Goal: Check status: Check status

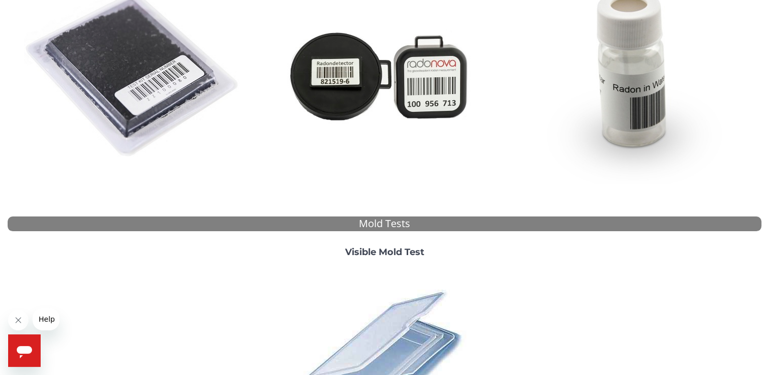
scroll to position [51, 0]
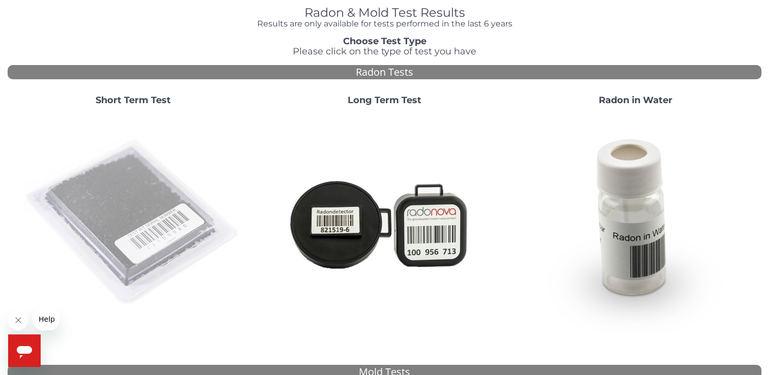
click at [138, 205] on img at bounding box center [133, 223] width 218 height 218
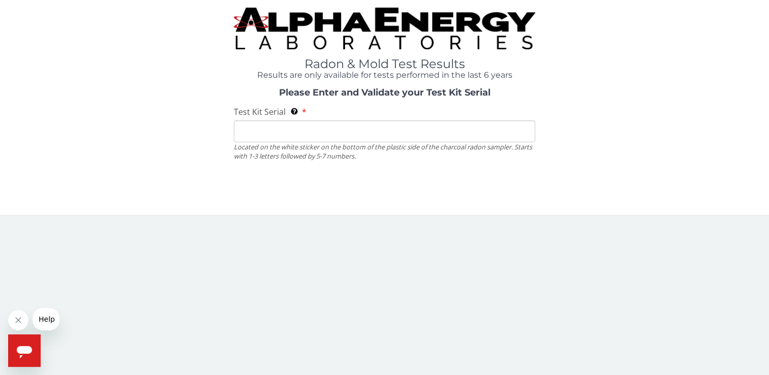
scroll to position [0, 0]
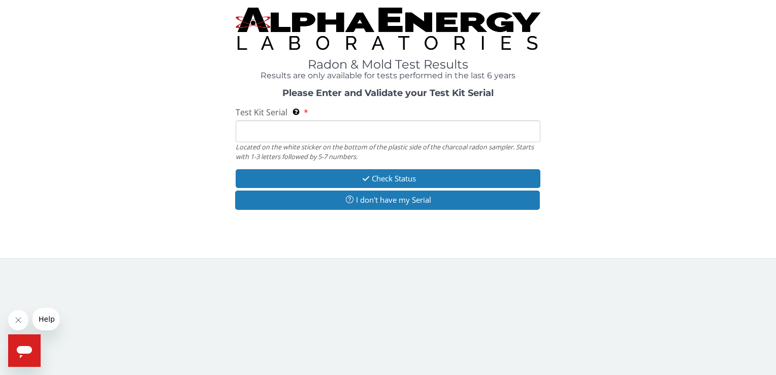
click at [293, 135] on input "Test Kit Serial Located on the white sticker on the bottom of the plastic side …" at bounding box center [388, 131] width 304 height 22
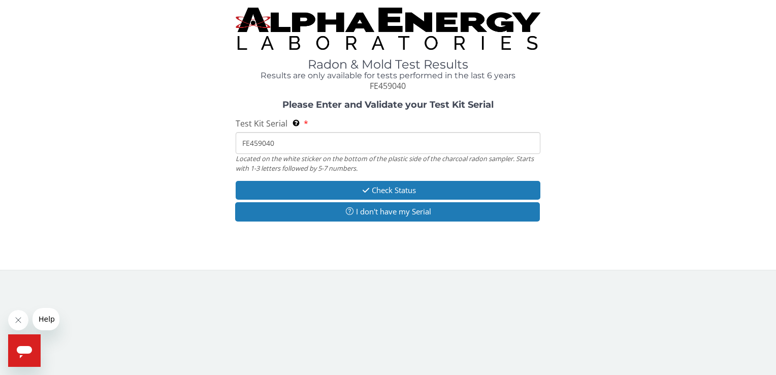
type input "FE459040"
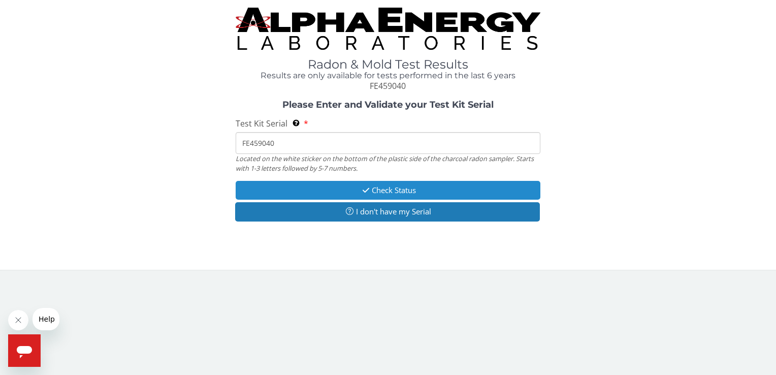
click at [453, 190] on button "Check Status" at bounding box center [388, 190] width 304 height 19
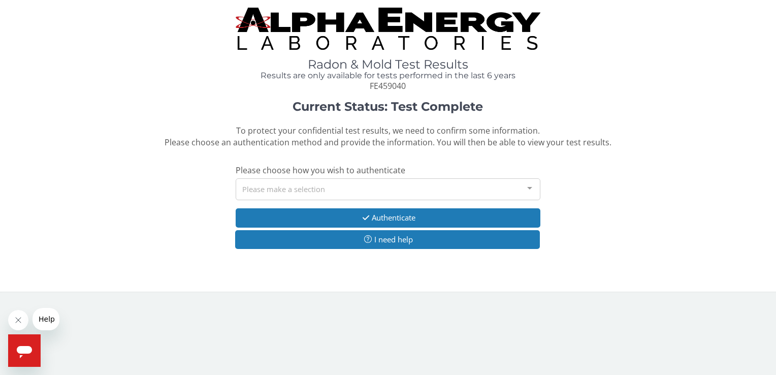
click at [532, 188] on div at bounding box center [530, 188] width 20 height 19
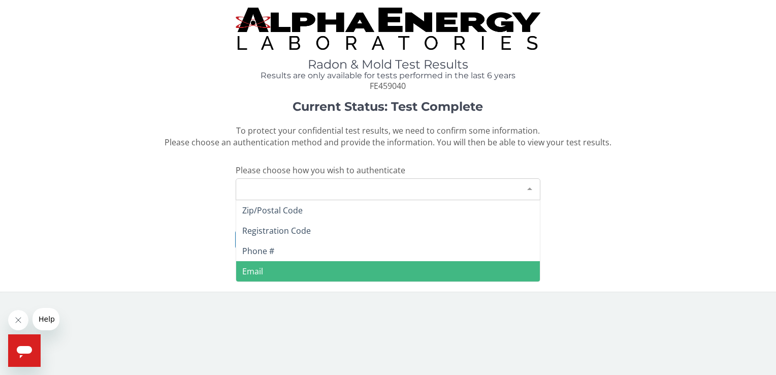
click at [376, 272] on span "Email" at bounding box center [387, 271] width 303 height 20
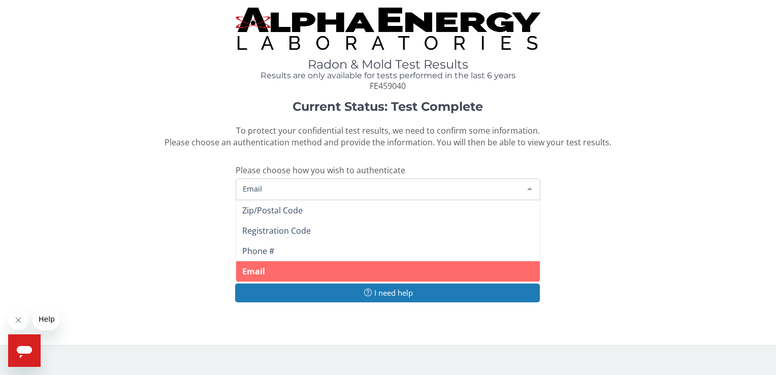
click at [324, 186] on span "Email" at bounding box center [379, 188] width 279 height 11
click at [325, 188] on span "Email" at bounding box center [379, 188] width 279 height 11
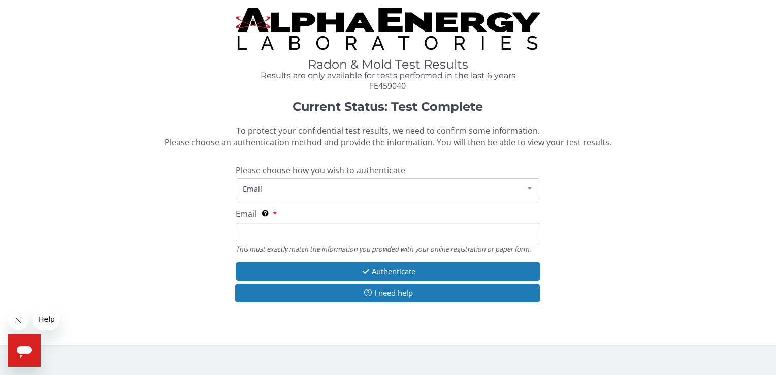
click at [305, 229] on input "Email This must exactly match the information you provided with your online reg…" at bounding box center [388, 233] width 304 height 22
type input "[EMAIL_ADDRESS][DOMAIN_NAME]"
click at [603, 317] on div "Radon & Mold Test Results Results are only available for tests performed in the…" at bounding box center [388, 169] width 761 height 322
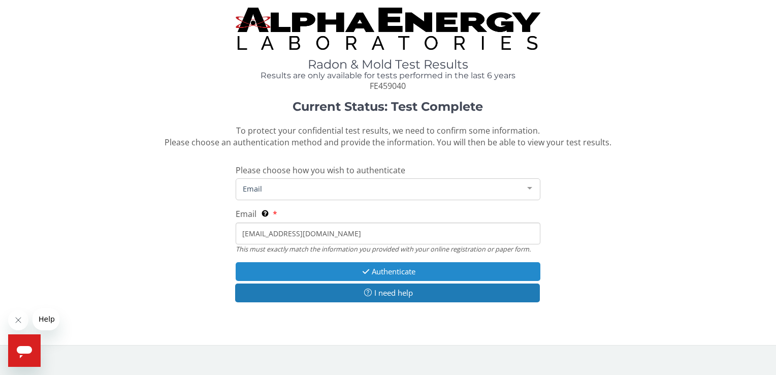
click at [356, 269] on button "Authenticate" at bounding box center [388, 271] width 304 height 19
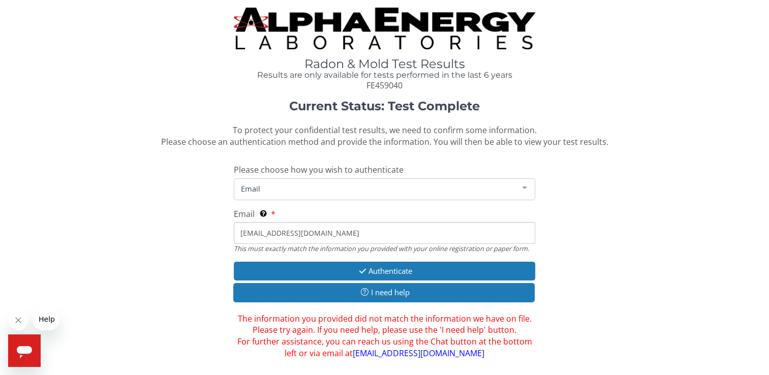
click at [523, 187] on div at bounding box center [524, 188] width 20 height 19
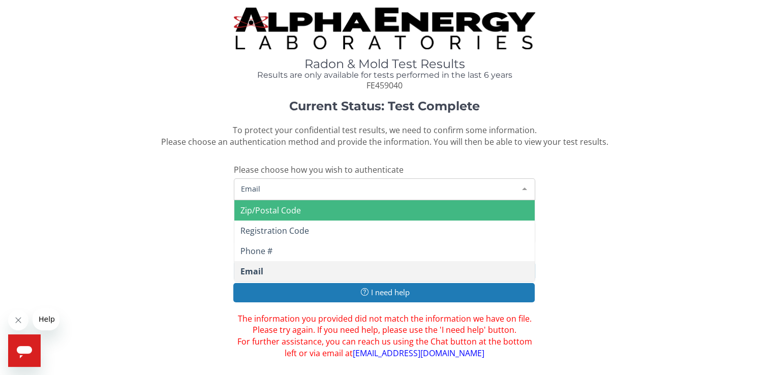
click at [375, 210] on span "Zip/Postal Code" at bounding box center [384, 210] width 300 height 20
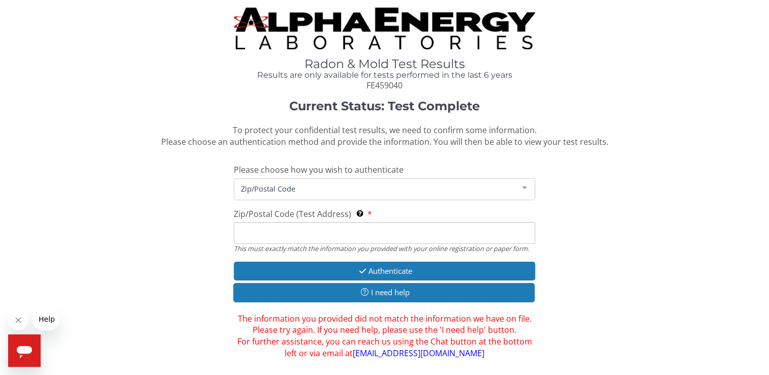
click at [400, 231] on input "Zip/Postal Code (Test Address) This must exactly match the information you prov…" at bounding box center [384, 233] width 301 height 22
type input "08822"
click at [505, 187] on span "Zip/Postal Code" at bounding box center [376, 188] width 276 height 11
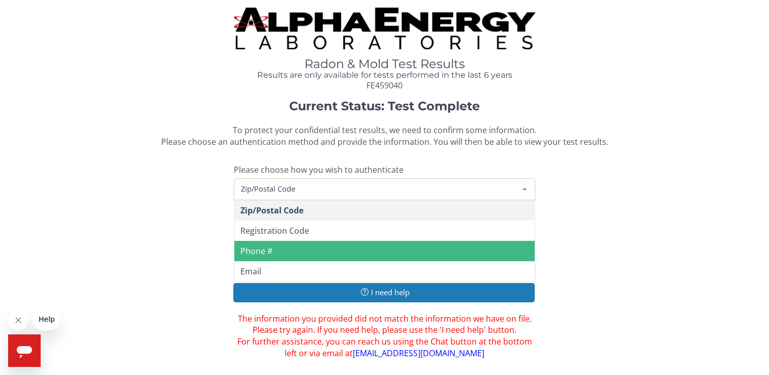
click at [415, 248] on span "Phone #" at bounding box center [384, 251] width 300 height 20
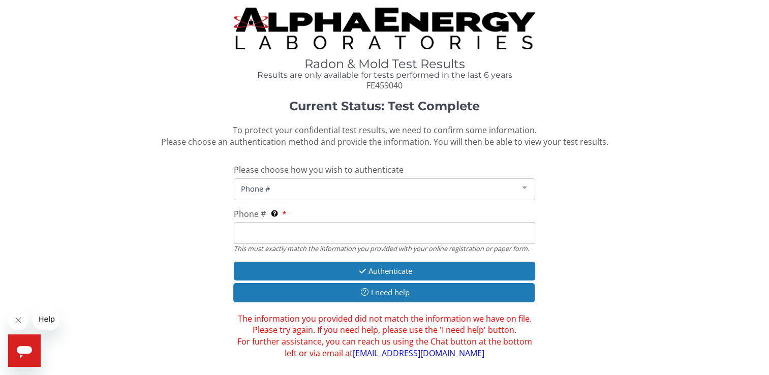
click at [323, 239] on input "Phone # This must exactly match the information you provided with your online r…" at bounding box center [384, 233] width 301 height 22
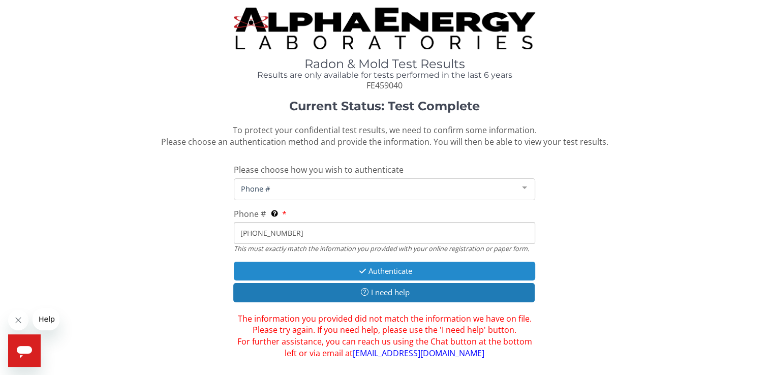
type input "[PHONE_NUMBER]"
click at [401, 269] on button "Authenticate" at bounding box center [384, 271] width 301 height 19
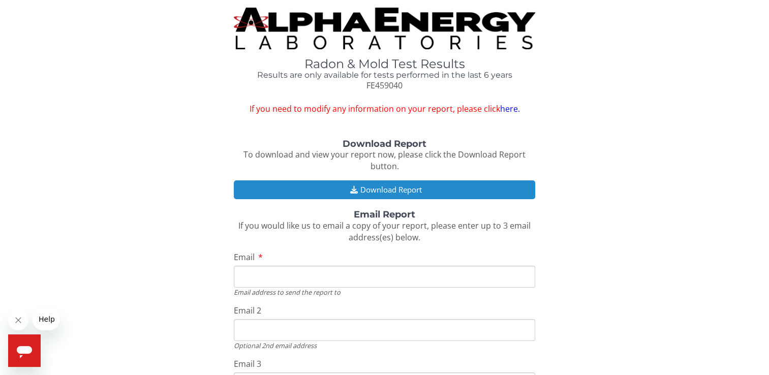
click at [433, 185] on button "Download Report" at bounding box center [384, 189] width 301 height 19
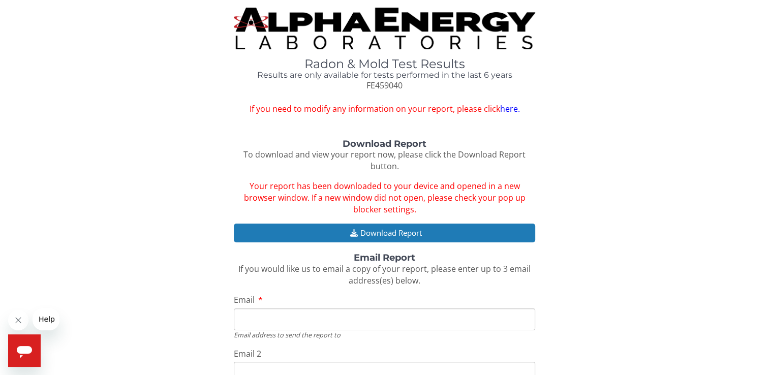
scroll to position [135, 0]
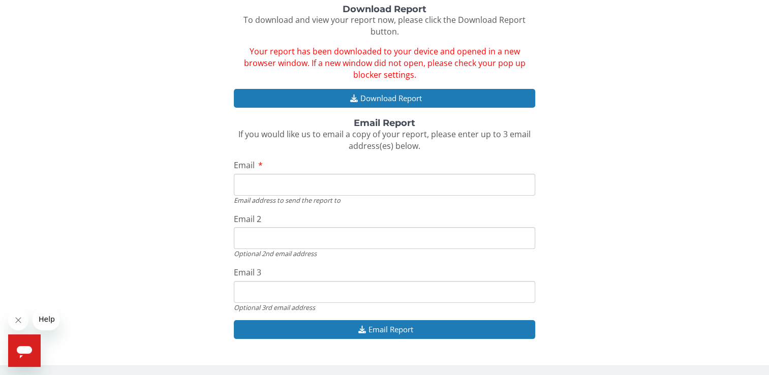
click at [335, 180] on input "Email" at bounding box center [384, 185] width 301 height 22
type input "[EMAIL_ADDRESS][DOMAIN_NAME]"
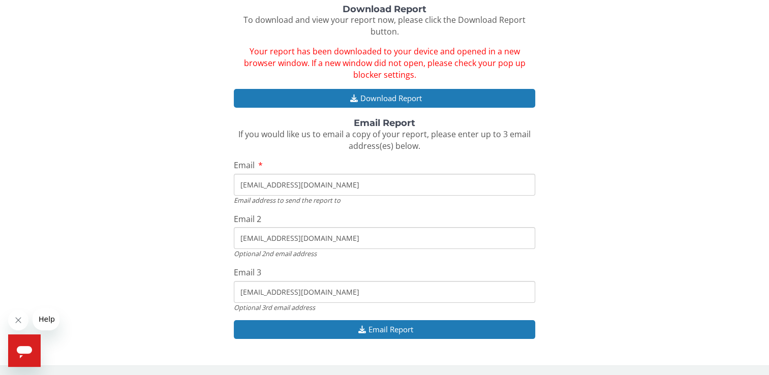
drag, startPoint x: 352, startPoint y: 237, endPoint x: 147, endPoint y: 248, distance: 204.5
click at [147, 248] on div "Download Report To download and view your report now, please click the Download…" at bounding box center [384, 177] width 753 height 345
click at [347, 237] on input "[EMAIL_ADDRESS][DOMAIN_NAME]" at bounding box center [384, 238] width 301 height 22
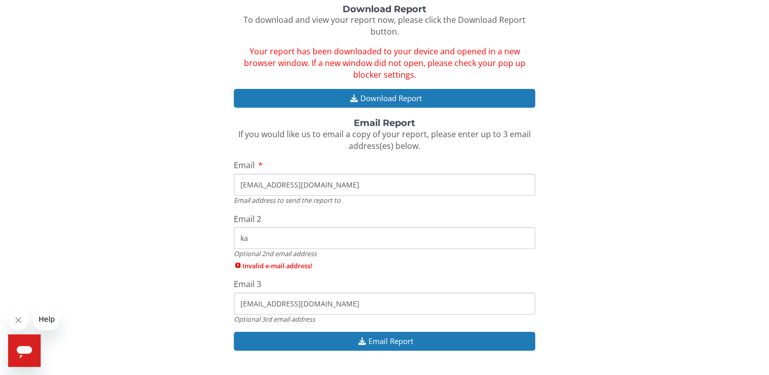
type input "k"
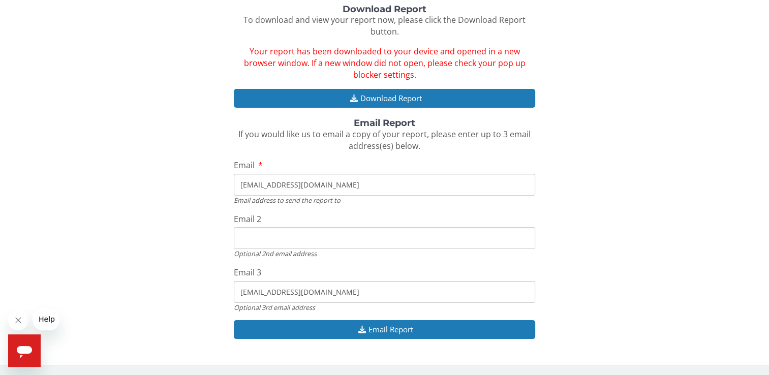
click at [356, 292] on input "[EMAIL_ADDRESS][DOMAIN_NAME]" at bounding box center [384, 292] width 301 height 22
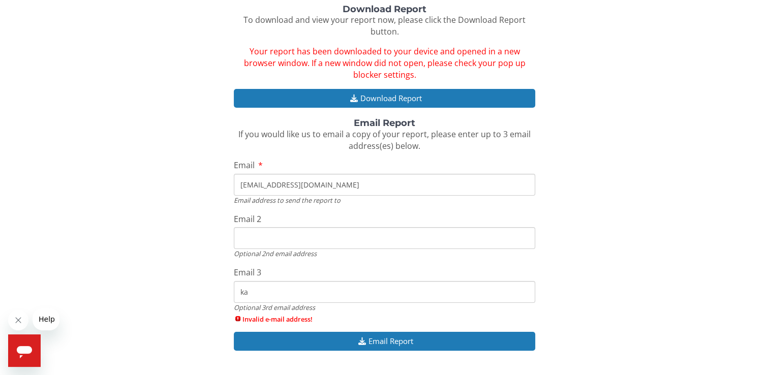
type input "k"
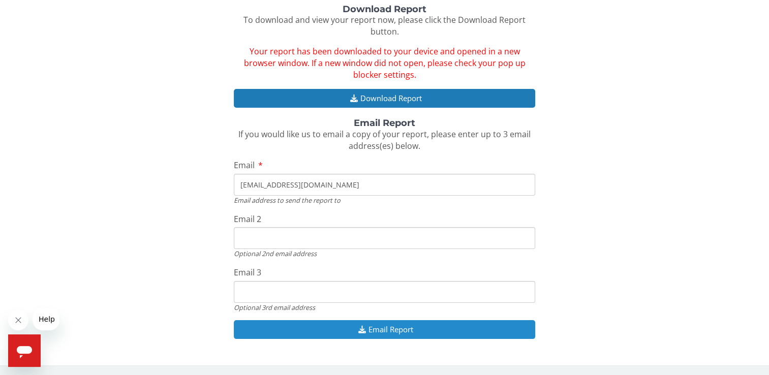
click at [426, 330] on button "Email Report" at bounding box center [384, 329] width 301 height 19
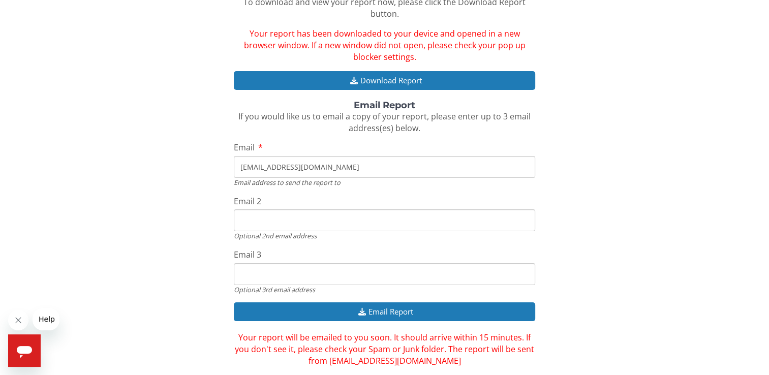
scroll to position [170, 0]
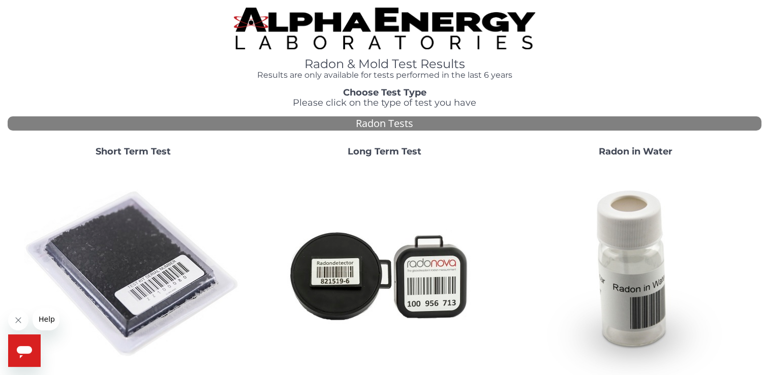
click at [129, 243] on img at bounding box center [133, 274] width 218 height 218
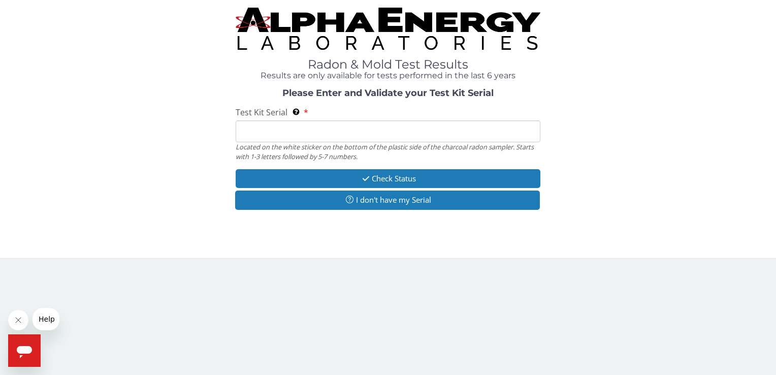
drag, startPoint x: 392, startPoint y: 124, endPoint x: 399, endPoint y: 132, distance: 10.8
click at [398, 131] on input "Test Kit Serial Located on the white sticker on the bottom of the plastic side …" at bounding box center [388, 131] width 304 height 22
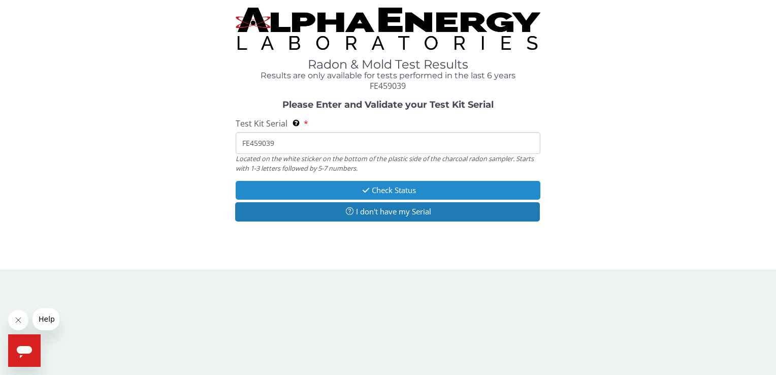
type input "FE459039"
click at [411, 193] on button "Check Status" at bounding box center [388, 190] width 304 height 19
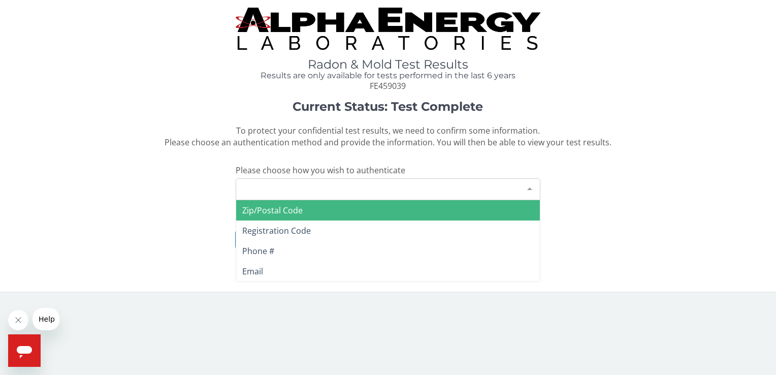
click at [411, 190] on div "Please make a selection" at bounding box center [388, 189] width 304 height 22
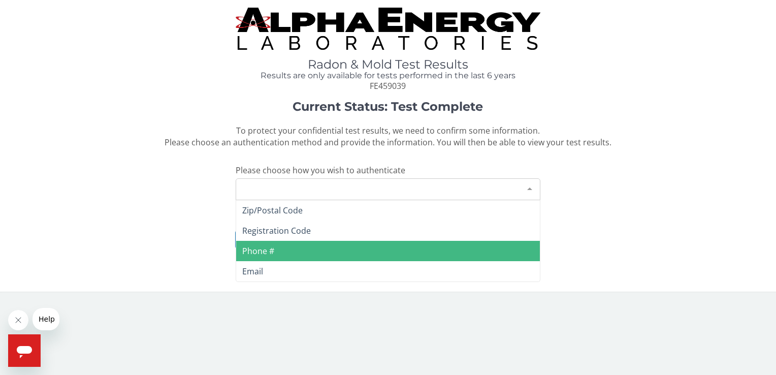
click at [325, 247] on span "Phone #" at bounding box center [387, 251] width 303 height 20
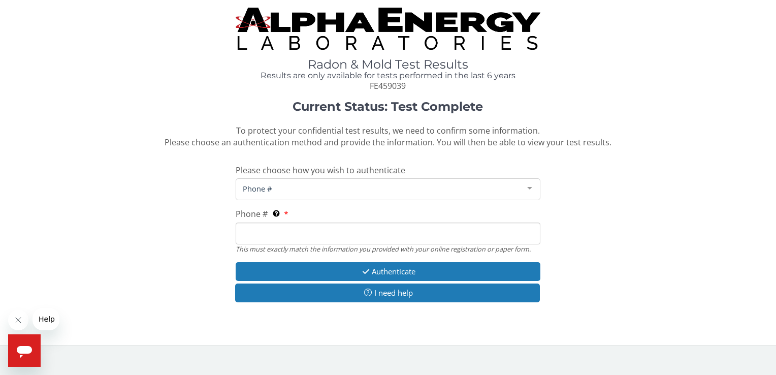
click at [349, 234] on input "Phone # This must exactly match the information you provided with your online r…" at bounding box center [388, 233] width 304 height 22
type input "[PHONE_NUMBER]"
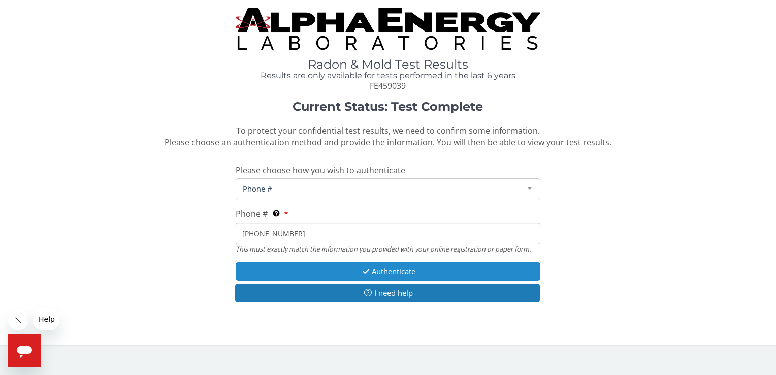
click at [421, 270] on button "Authenticate" at bounding box center [388, 271] width 304 height 19
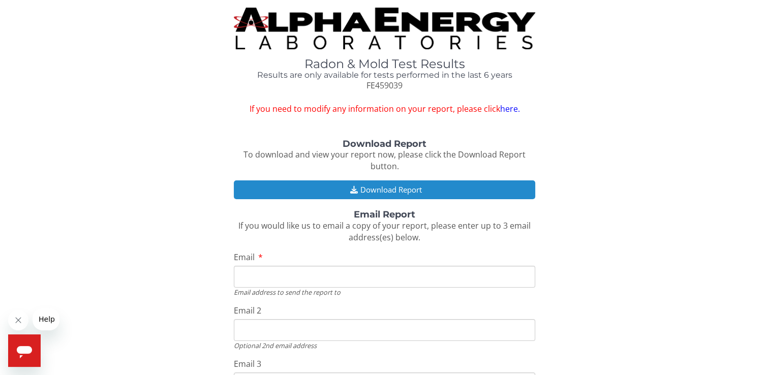
click at [383, 185] on button "Download Report" at bounding box center [384, 189] width 301 height 19
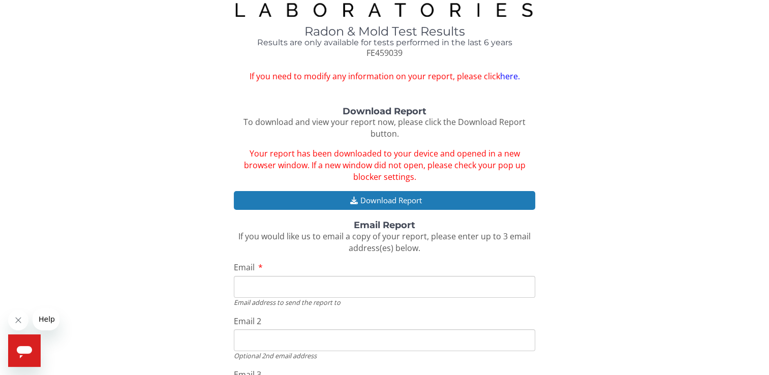
scroll to position [135, 0]
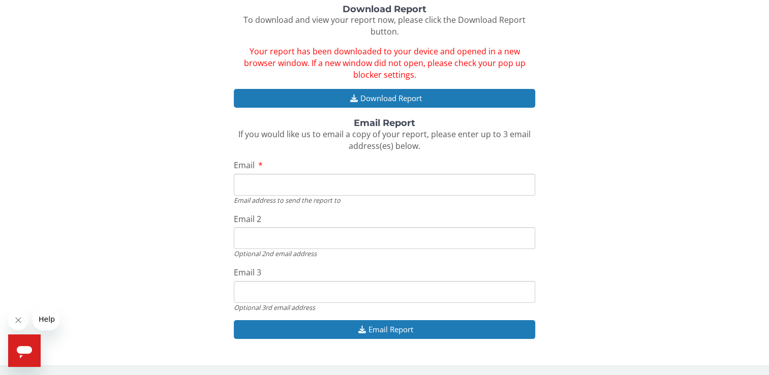
click at [325, 181] on input "Email" at bounding box center [384, 185] width 301 height 22
type input "[EMAIL_ADDRESS][DOMAIN_NAME]"
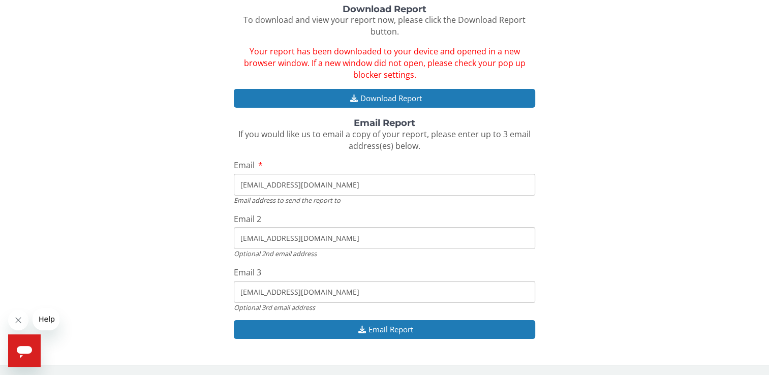
drag, startPoint x: 331, startPoint y: 242, endPoint x: 175, endPoint y: 241, distance: 156.0
click at [175, 241] on div "Download Report To download and view your report now, please click the Download…" at bounding box center [384, 177] width 753 height 345
drag, startPoint x: 340, startPoint y: 295, endPoint x: 167, endPoint y: 290, distance: 172.8
click at [167, 290] on div "Download Report To download and view your report now, please click the Download…" at bounding box center [384, 177] width 753 height 345
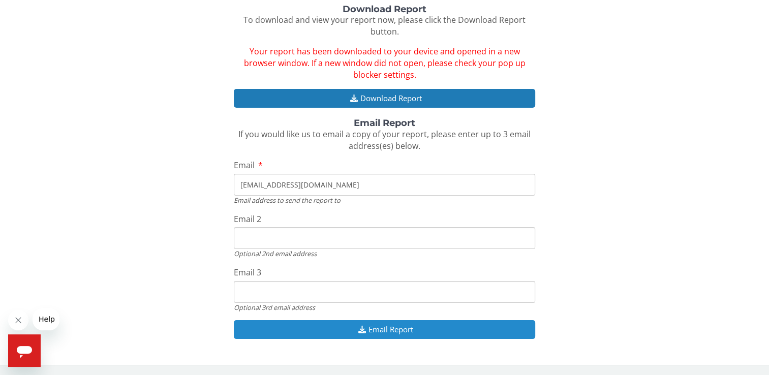
click at [429, 325] on button "Email Report" at bounding box center [384, 329] width 301 height 19
